Goal: Task Accomplishment & Management: Manage account settings

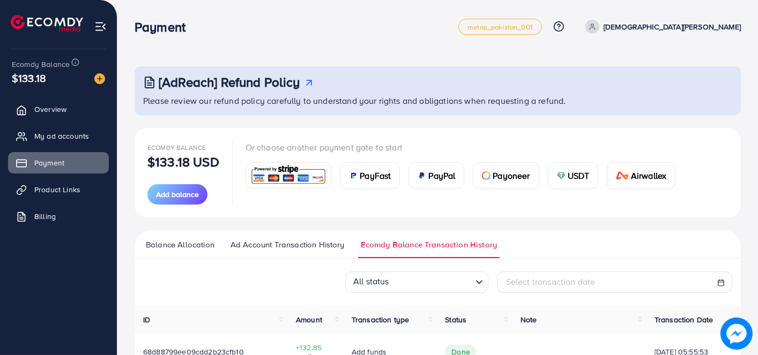
click at [261, 242] on span "Ad Account Transaction History" at bounding box center [288, 245] width 114 height 12
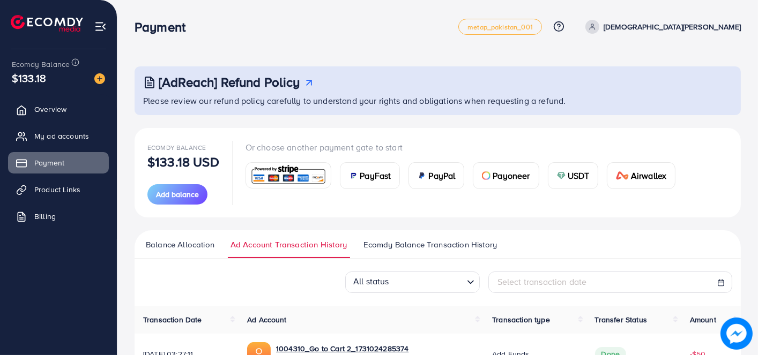
click at [221, 245] on li "Balance Allocation" at bounding box center [185, 248] width 85 height 19
click at [217, 248] on link "Balance Allocation" at bounding box center [180, 248] width 74 height 19
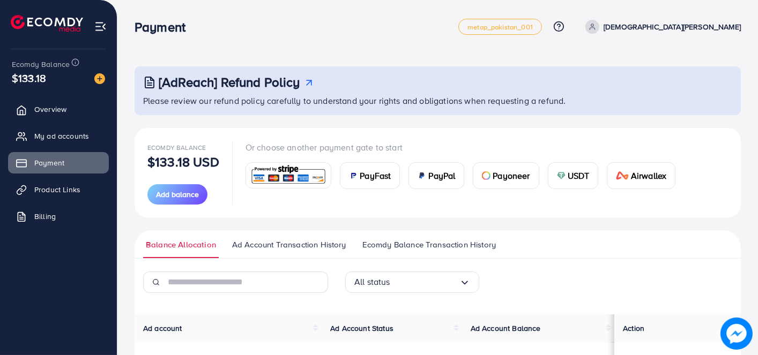
click at [217, 248] on link "Balance Allocation" at bounding box center [181, 248] width 76 height 19
click at [49, 196] on link "Product Links" at bounding box center [58, 189] width 101 height 21
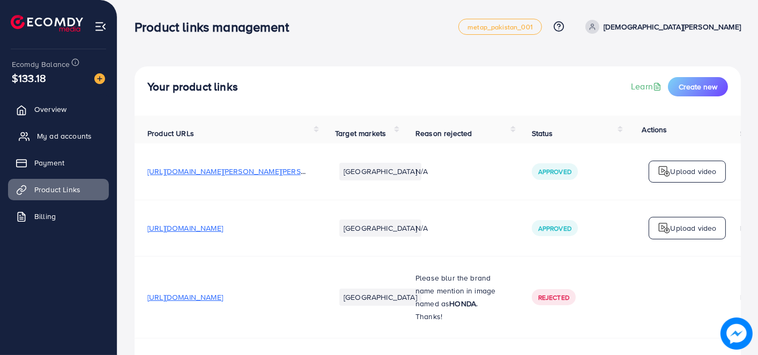
click at [65, 130] on link "My ad accounts" at bounding box center [58, 135] width 101 height 21
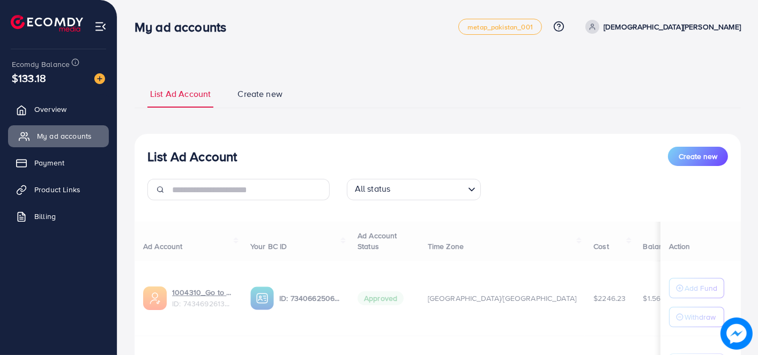
click at [65, 130] on link "My ad accounts" at bounding box center [58, 135] width 101 height 21
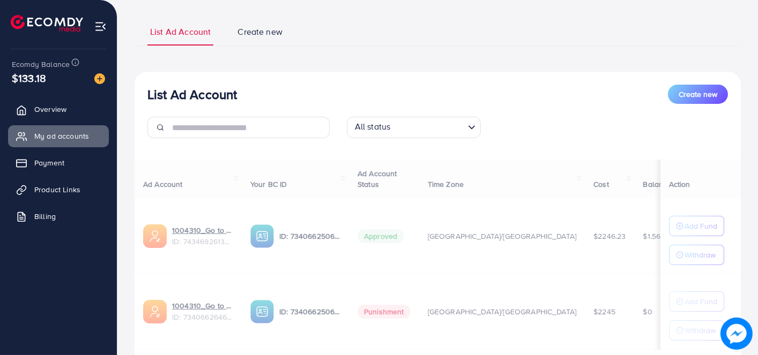
scroll to position [132, 0]
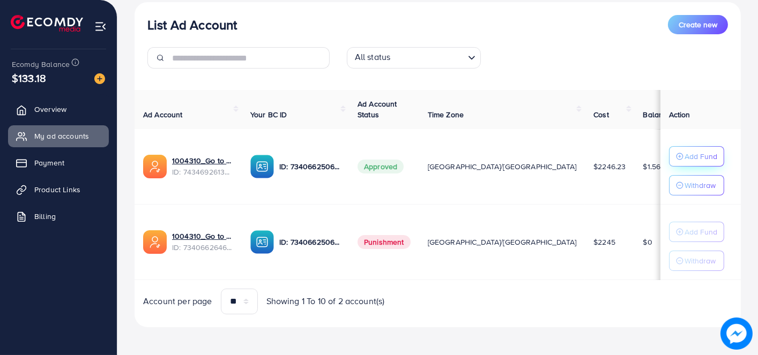
click at [676, 159] on circle "button" at bounding box center [679, 156] width 6 height 6
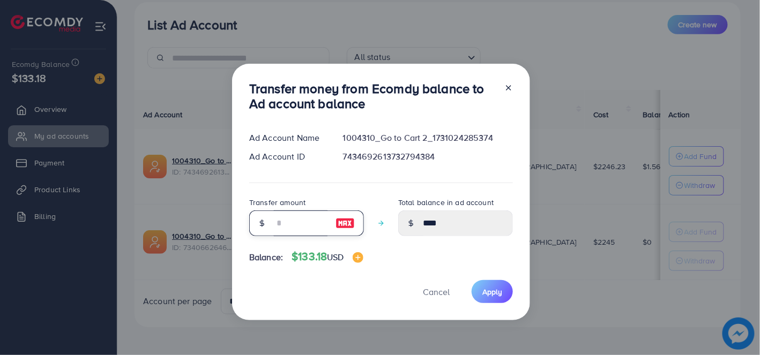
click at [296, 219] on input "number" at bounding box center [301, 224] width 54 height 26
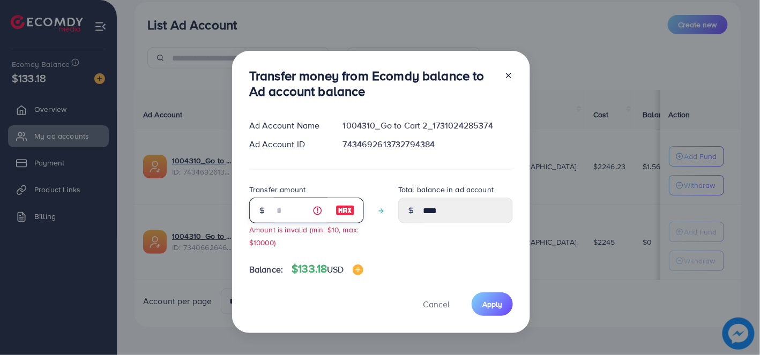
type input "**"
type input "*****"
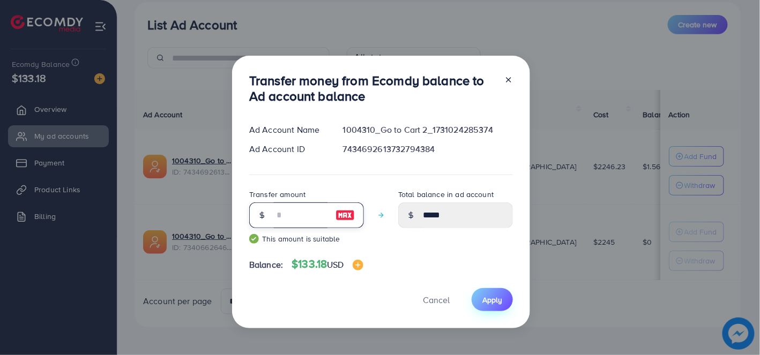
type input "**"
click at [501, 306] on button "Apply" at bounding box center [492, 299] width 41 height 23
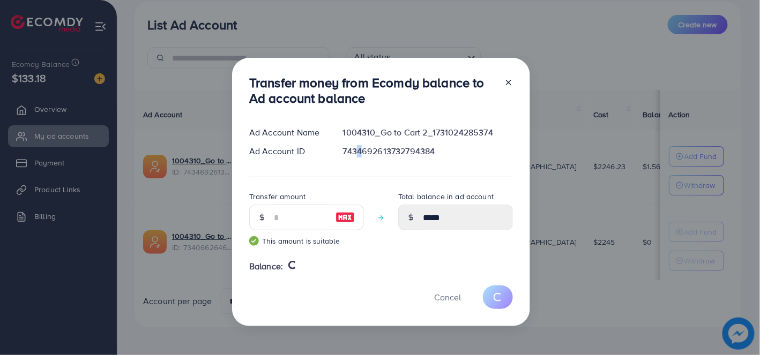
drag, startPoint x: 447, startPoint y: 181, endPoint x: 354, endPoint y: 177, distance: 92.8
click at [354, 177] on div "Ad Account Name 1004310_Go to Cart 2_1731024285374 Ad Account ID 74346926137327…" at bounding box center [381, 152] width 264 height 51
type input "****"
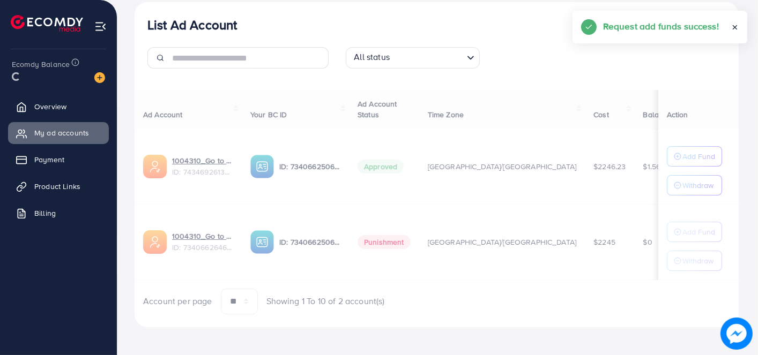
click at [406, 158] on div at bounding box center [437, 159] width 604 height 12
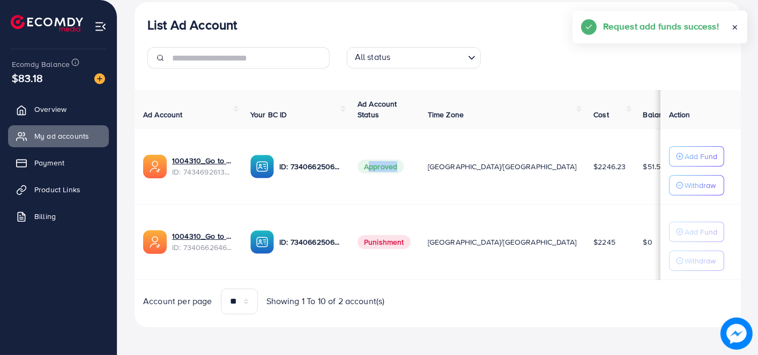
click at [406, 158] on td "Approved" at bounding box center [384, 167] width 70 height 76
drag, startPoint x: 438, startPoint y: 129, endPoint x: 336, endPoint y: 136, distance: 103.1
click at [349, 136] on td "ID: 7340662506840539137" at bounding box center [295, 167] width 107 height 76
click at [77, 99] on link "Overview" at bounding box center [58, 109] width 101 height 21
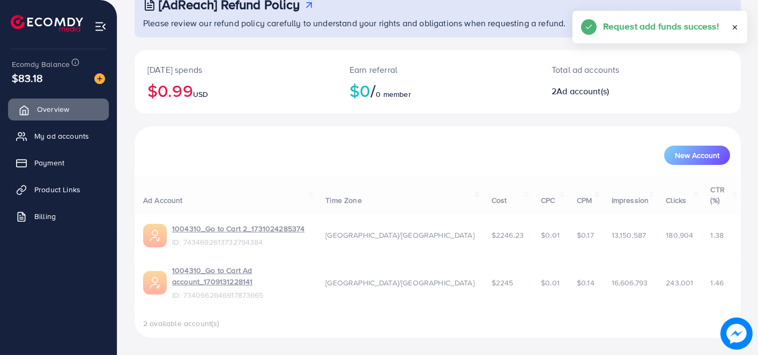
click at [77, 99] on link "Overview" at bounding box center [58, 109] width 101 height 21
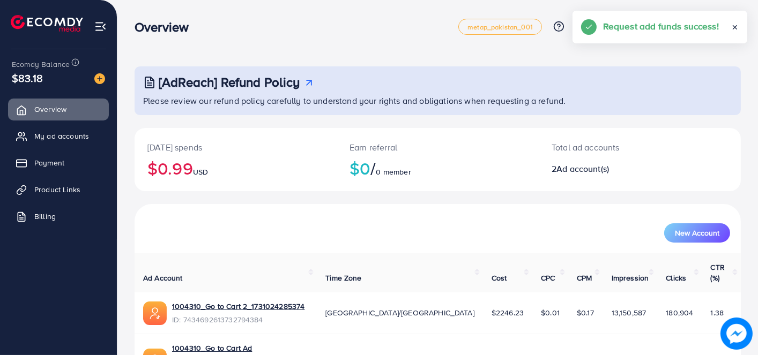
drag, startPoint x: 397, startPoint y: 53, endPoint x: 292, endPoint y: 56, distance: 104.6
click at [299, 62] on div "[AdReach] Refund Policy Please review our refund policy carefully to understand…" at bounding box center [437, 216] width 641 height 433
